Goal: Find specific page/section: Find specific page/section

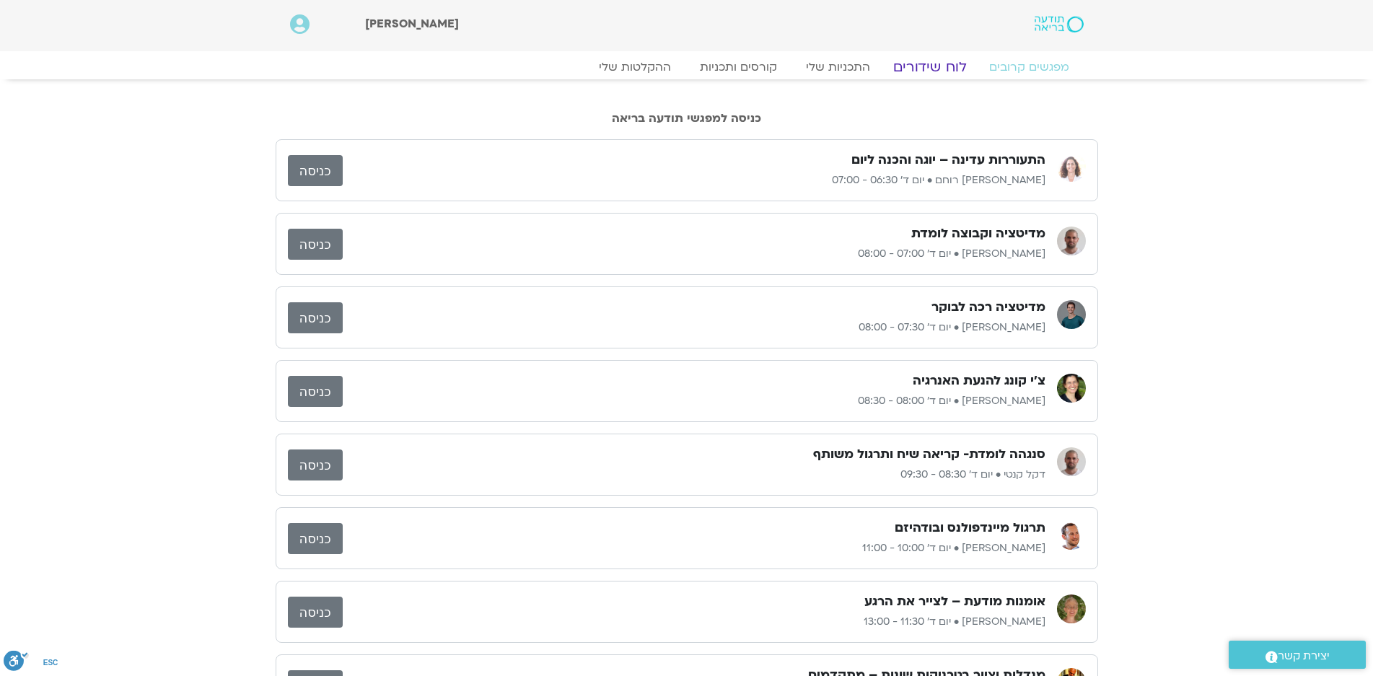
click at [939, 66] on link "לוח שידורים" at bounding box center [929, 66] width 108 height 17
click at [948, 66] on link "לוח שידורים" at bounding box center [929, 66] width 108 height 17
